Goal: Navigation & Orientation: Go to known website

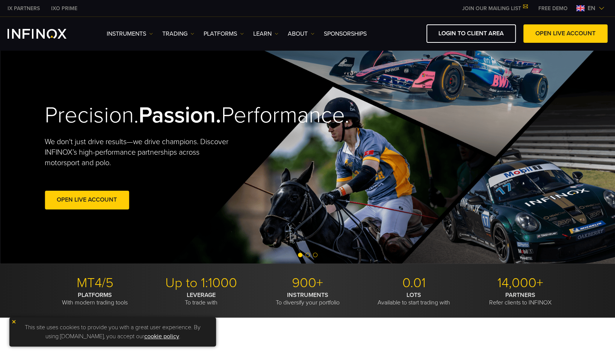
click at [563, 62] on div "Precision. Passion. Performance. We don't just drive results—we drive champions…" at bounding box center [307, 156] width 541 height 213
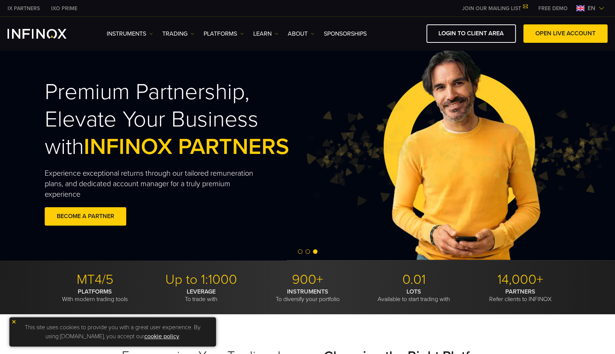
click at [594, 8] on span "en" at bounding box center [592, 8] width 14 height 9
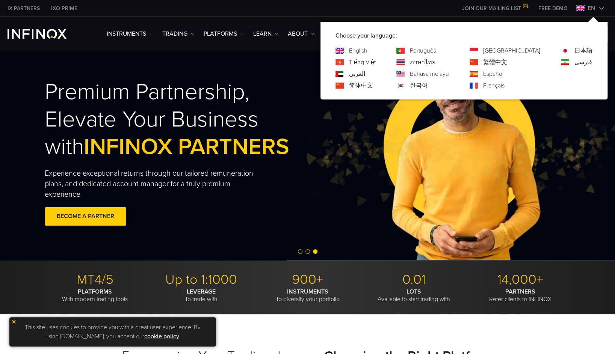
click at [428, 87] on link "한국어" at bounding box center [419, 85] width 18 height 9
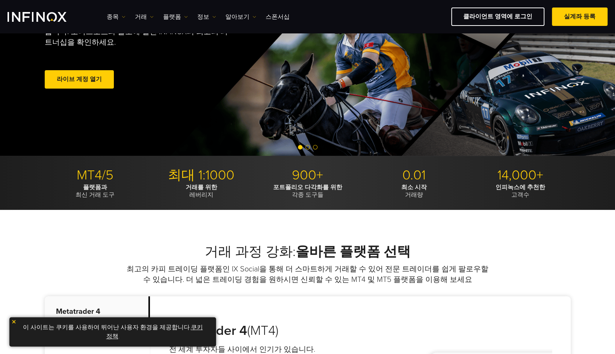
scroll to position [38, 0]
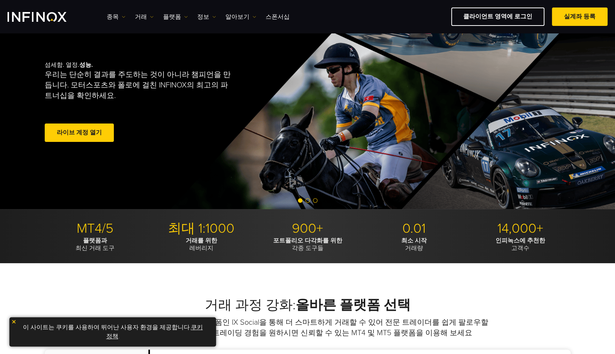
click at [56, 18] on img "INFINOX Logo" at bounding box center [37, 17] width 59 height 10
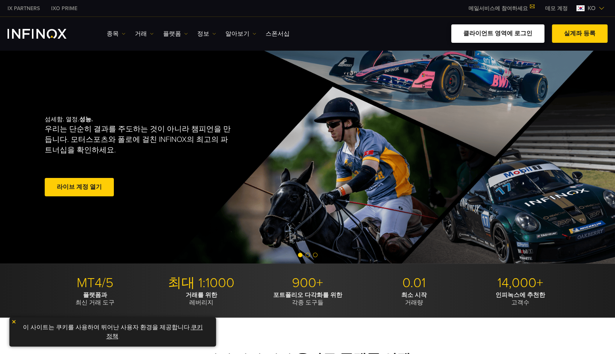
click at [485, 31] on link "클라이언트 영역에 로그인" at bounding box center [497, 33] width 93 height 18
